Goal: Task Accomplishment & Management: Complete application form

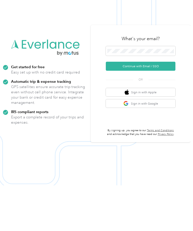
click at [152, 107] on button "Continue with Email / SSO" at bounding box center [141, 111] width 70 height 9
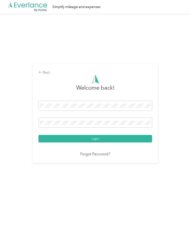
scroll to position [0, 0]
click at [107, 143] on button "Login" at bounding box center [94, 139] width 113 height 8
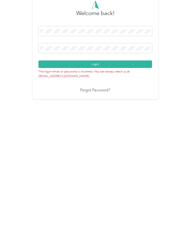
click at [92, 130] on button "Login" at bounding box center [94, 134] width 113 height 8
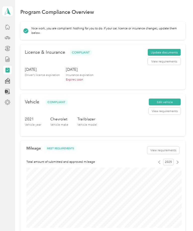
click at [164, 51] on button "Update documents" at bounding box center [164, 52] width 33 height 7
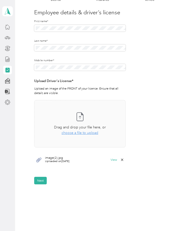
scroll to position [47, 0]
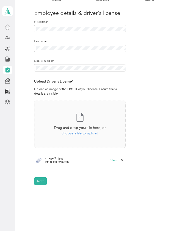
click at [80, 118] on icon at bounding box center [80, 117] width 10 height 10
click at [42, 194] on button "Next" at bounding box center [40, 195] width 13 height 8
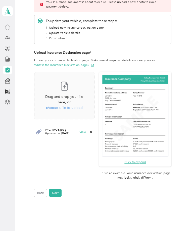
scroll to position [70, 0]
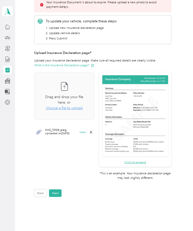
click at [56, 190] on button "Next" at bounding box center [55, 194] width 13 height 8
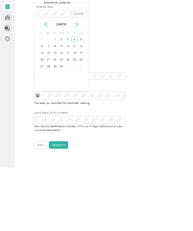
click at [80, 85] on div "[DATE]" at bounding box center [61, 87] width 54 height 5
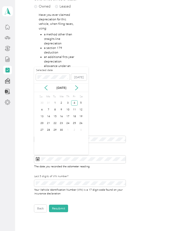
click at [76, 85] on icon at bounding box center [76, 87] width 5 height 5
click at [78, 85] on icon at bounding box center [76, 87] width 5 height 5
click at [79, 85] on icon at bounding box center [76, 87] width 5 height 5
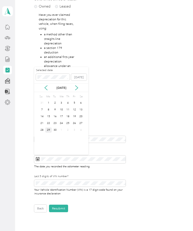
click at [50, 128] on div "29" at bounding box center [48, 130] width 7 height 5
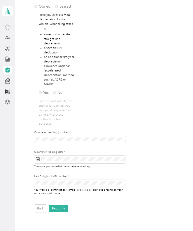
click at [59, 205] on button "Resubmit" at bounding box center [58, 209] width 19 height 8
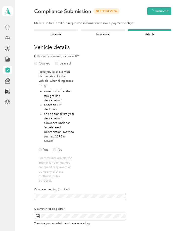
scroll to position [5, 0]
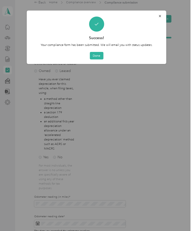
click at [97, 54] on button "Done" at bounding box center [97, 56] width 14 height 8
